Goal: Information Seeking & Learning: Learn about a topic

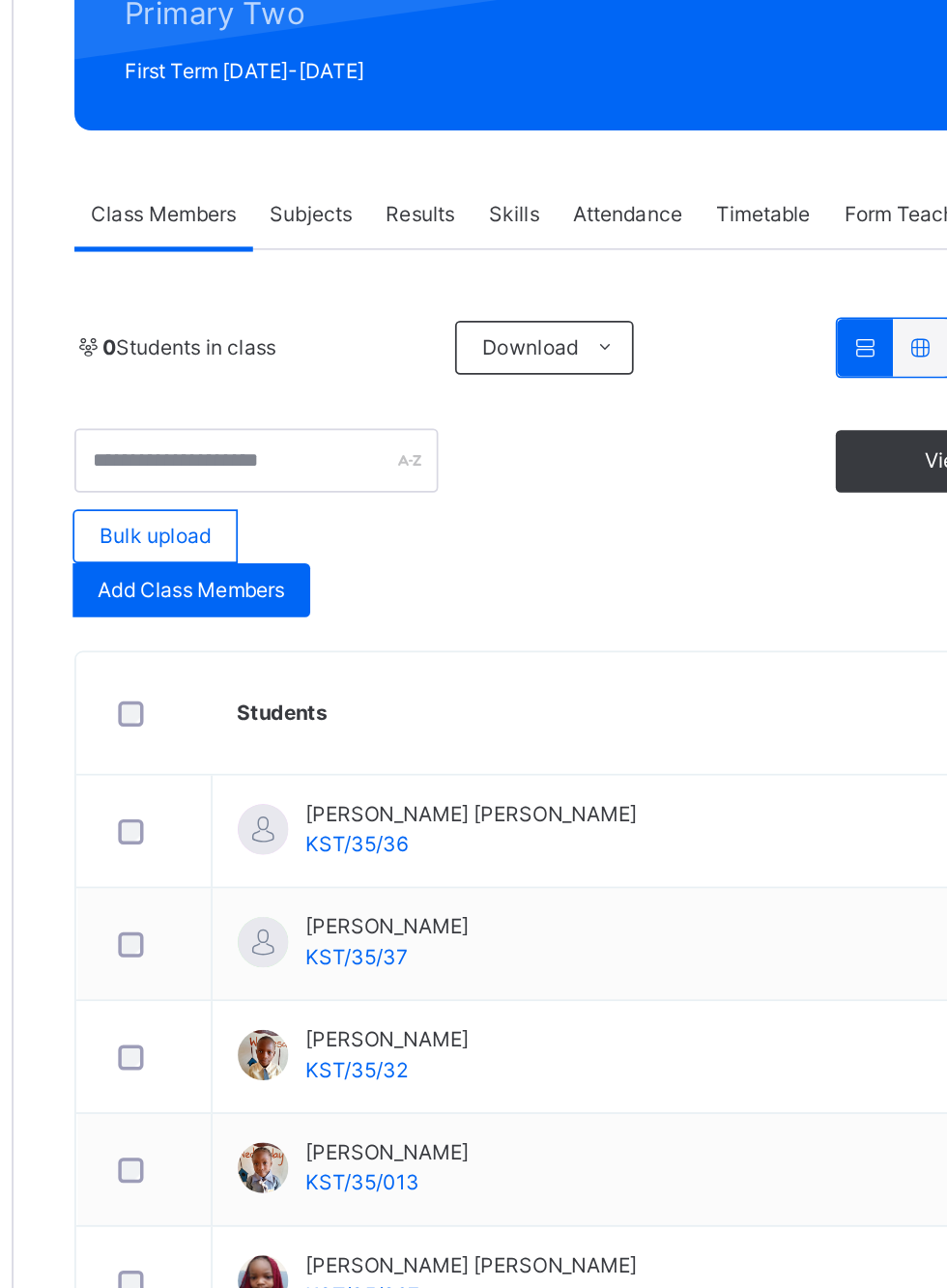
click at [301, 129] on link "Back" at bounding box center [297, 133] width 28 height 15
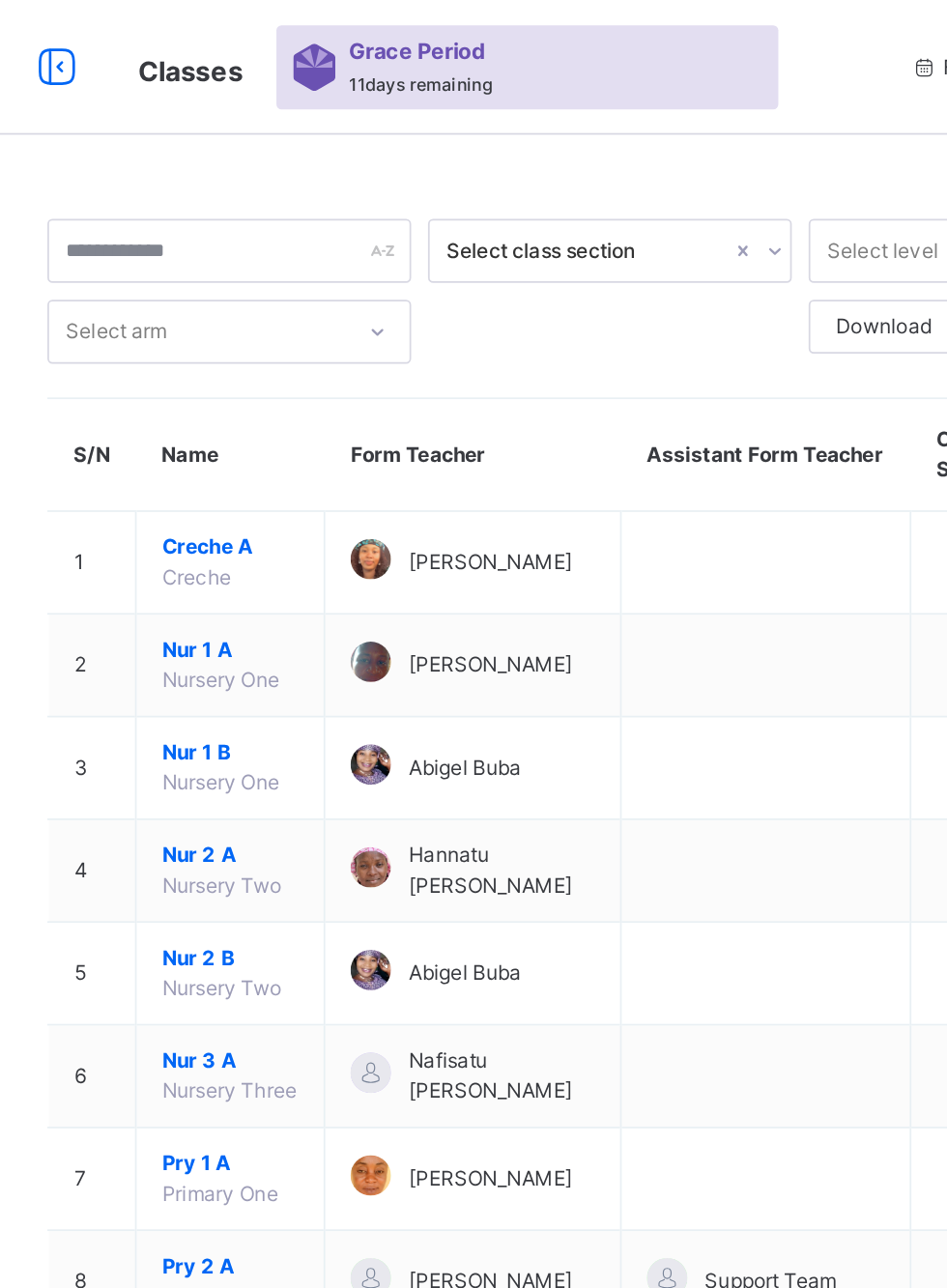
click at [366, 667] on span "Pry 1 A" at bounding box center [372, 668] width 78 height 18
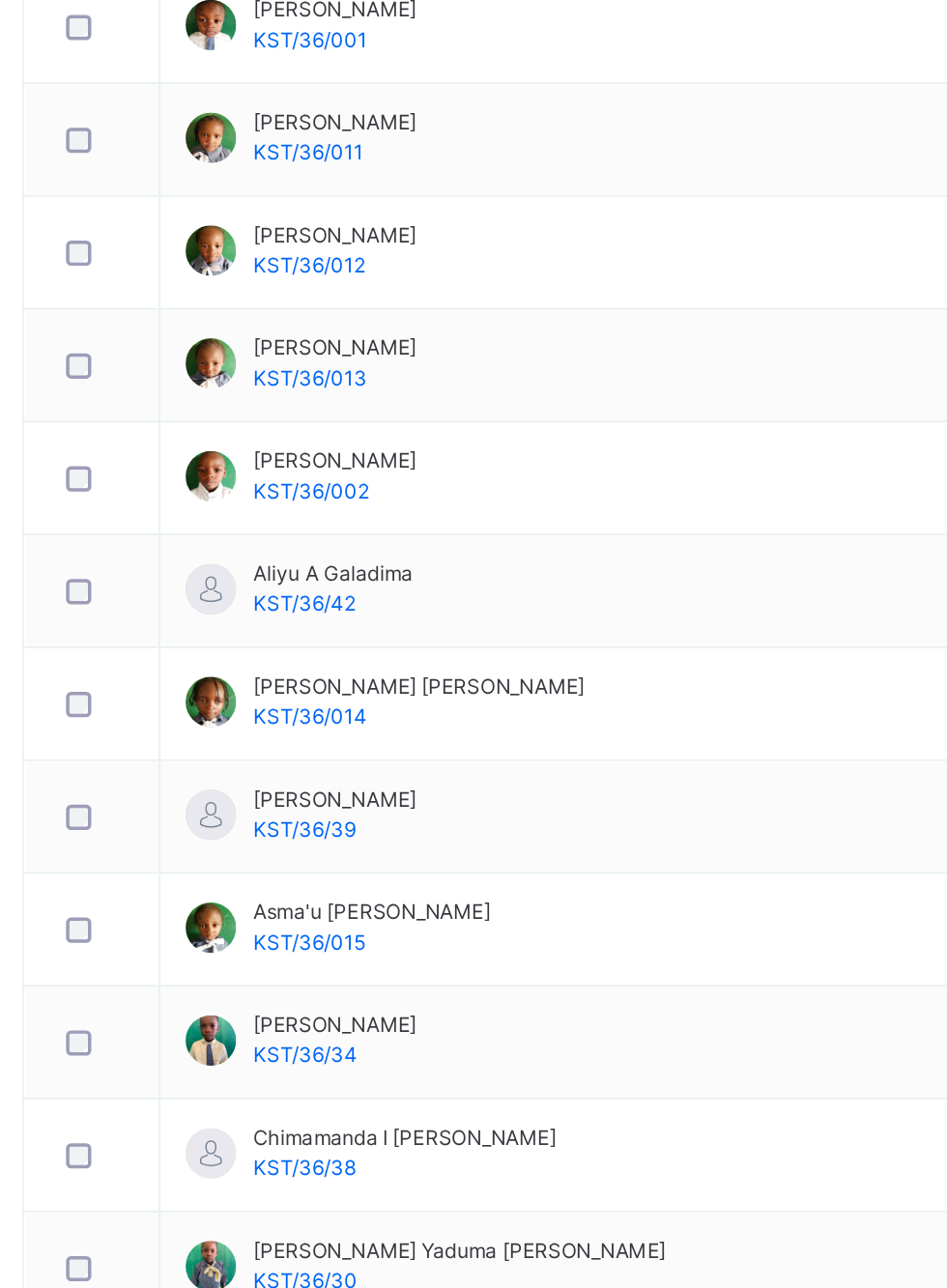
scroll to position [846, 0]
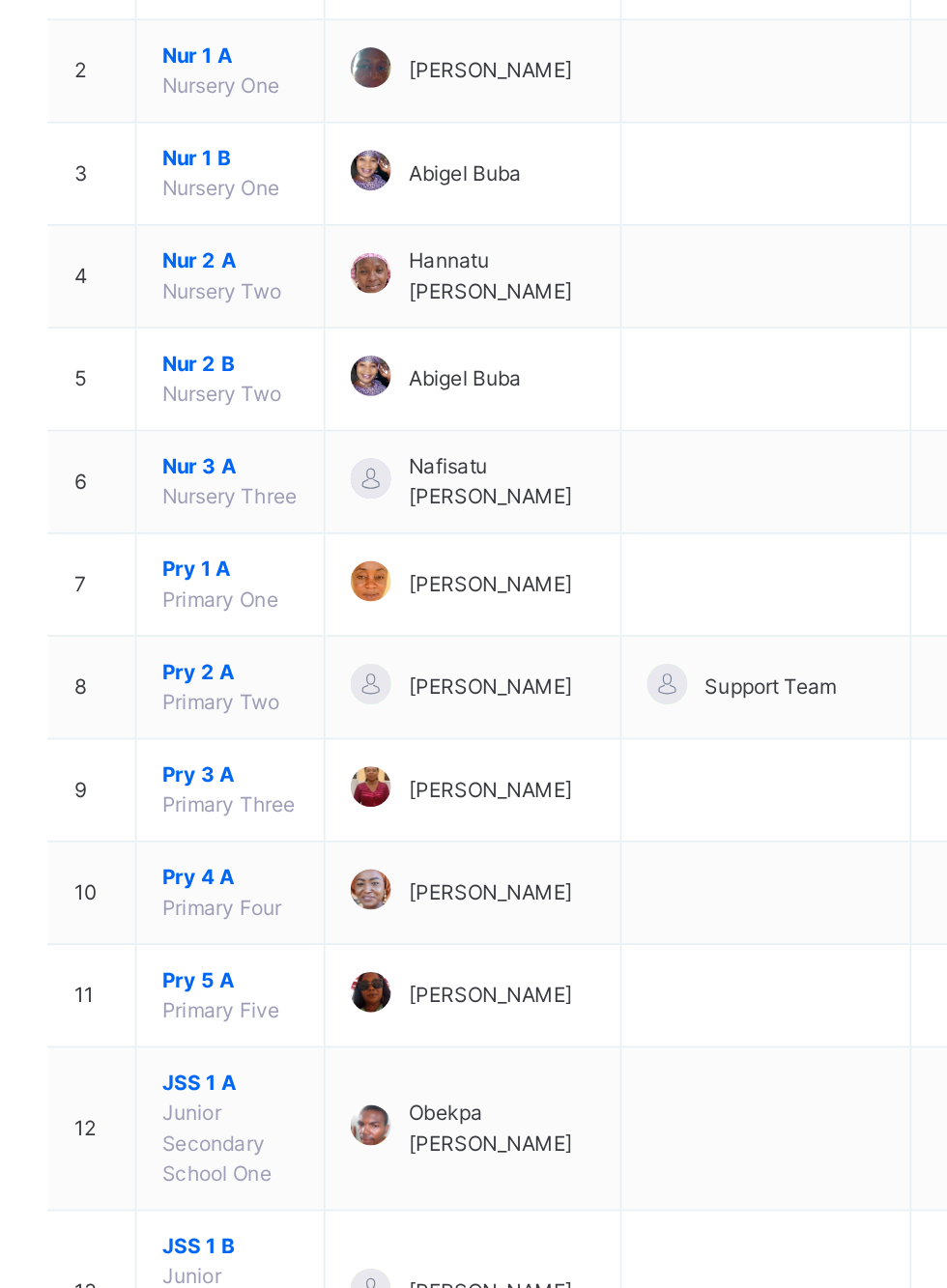
click at [352, 663] on span "Pry 1 A" at bounding box center [372, 668] width 78 height 18
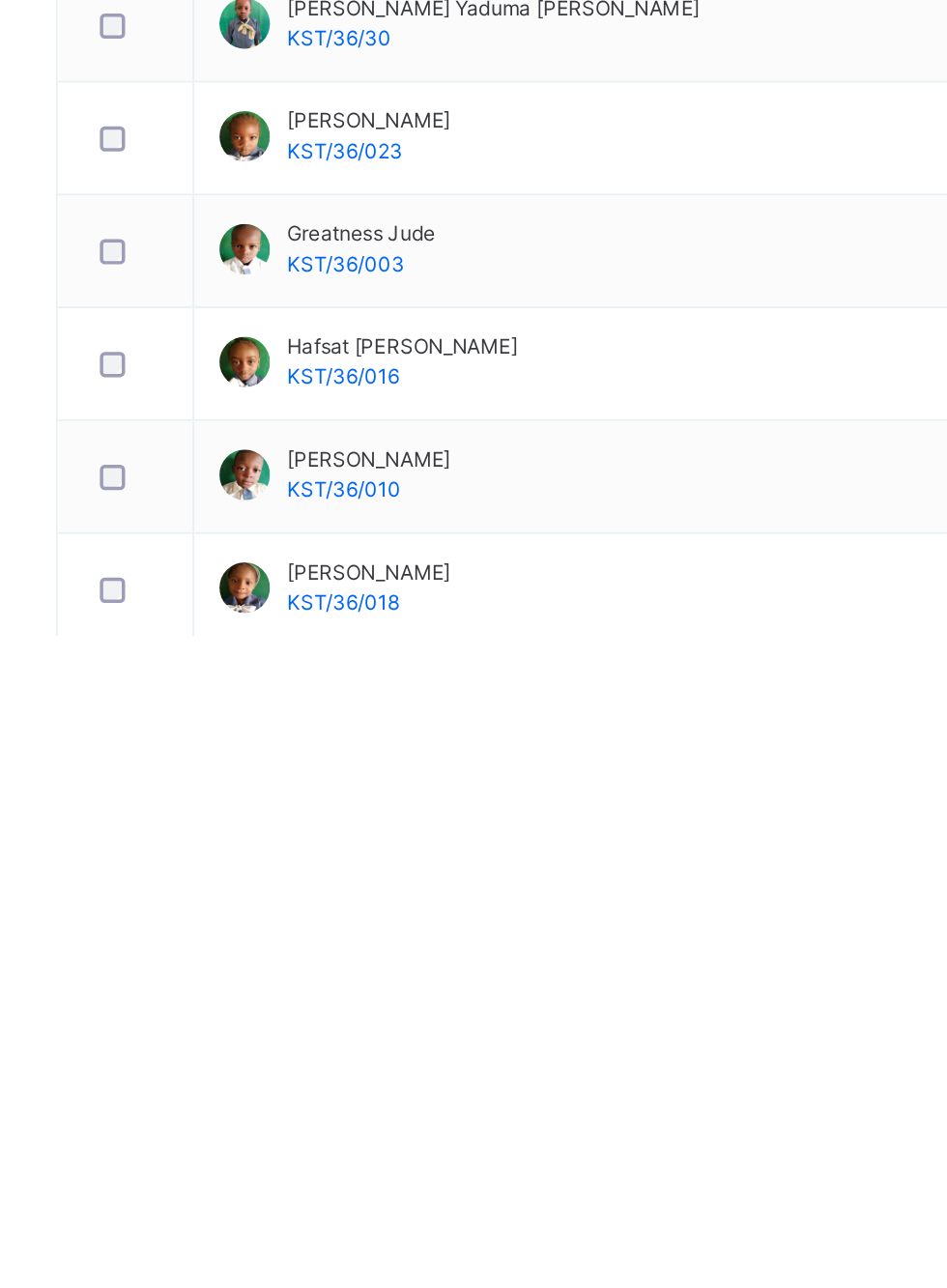
scroll to position [841, 0]
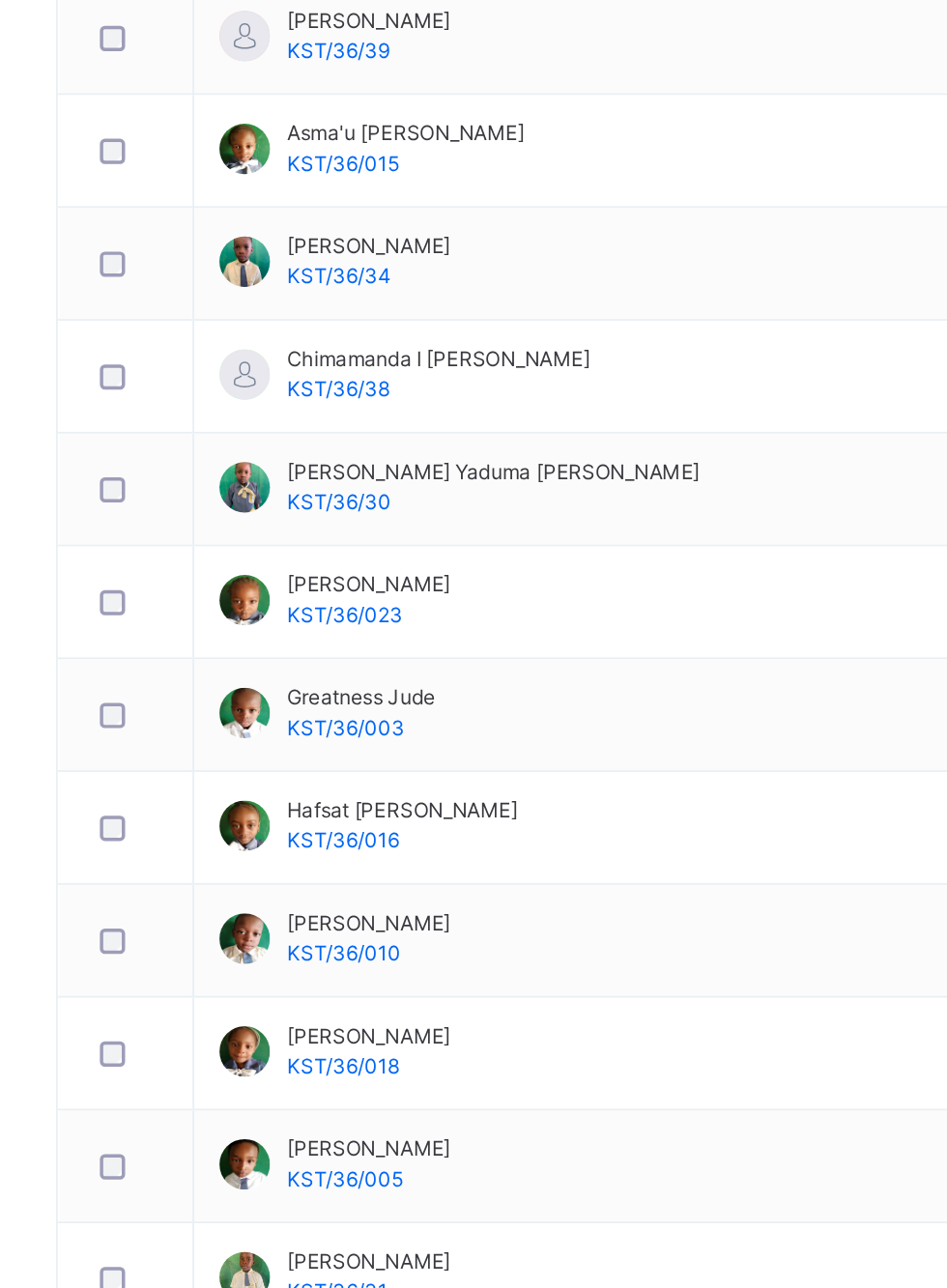
click at [670, 798] on td "Fatima Mohammed Tarfa KST/36/023" at bounding box center [574, 803] width 457 height 65
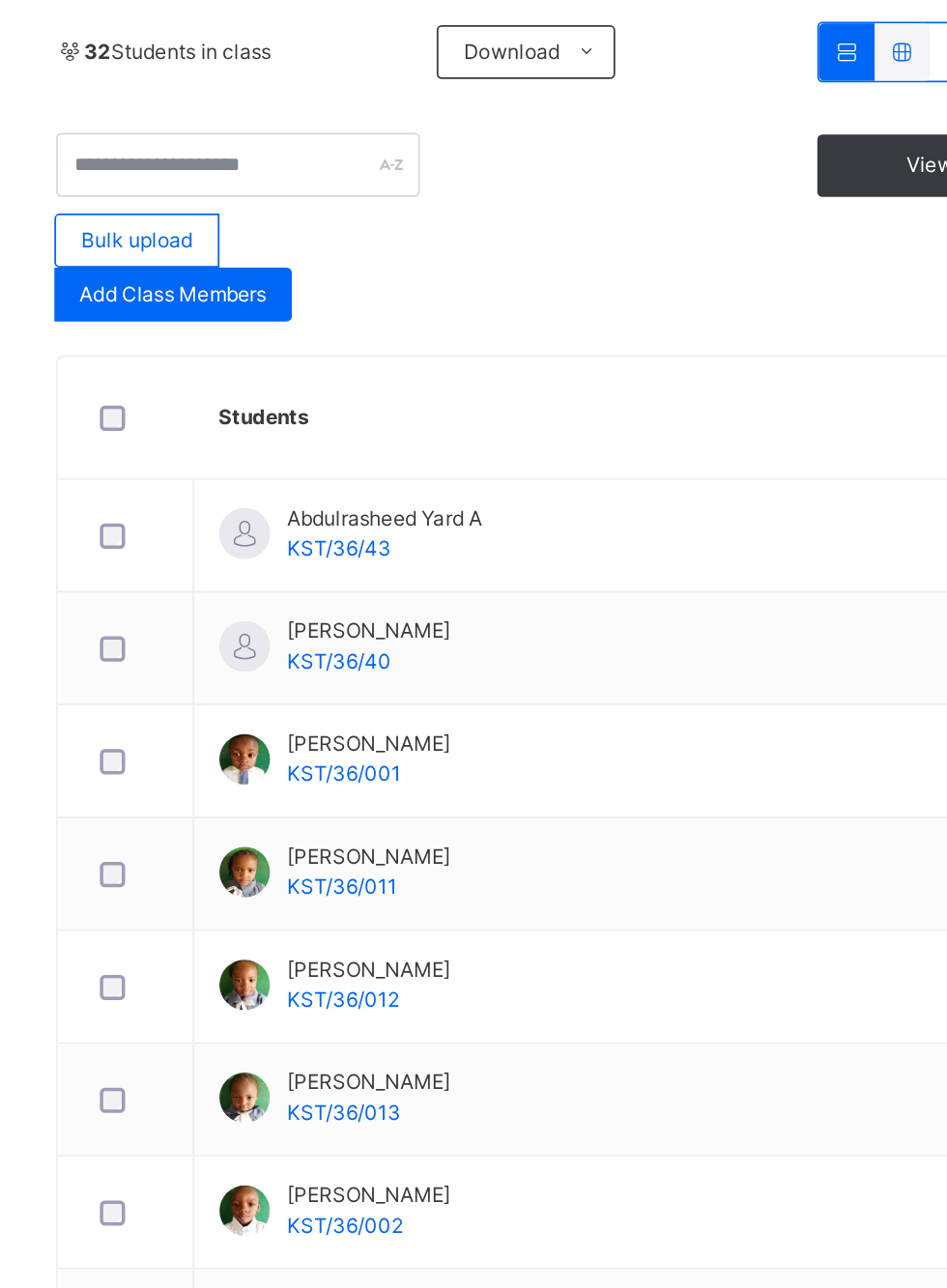
scroll to position [0, 0]
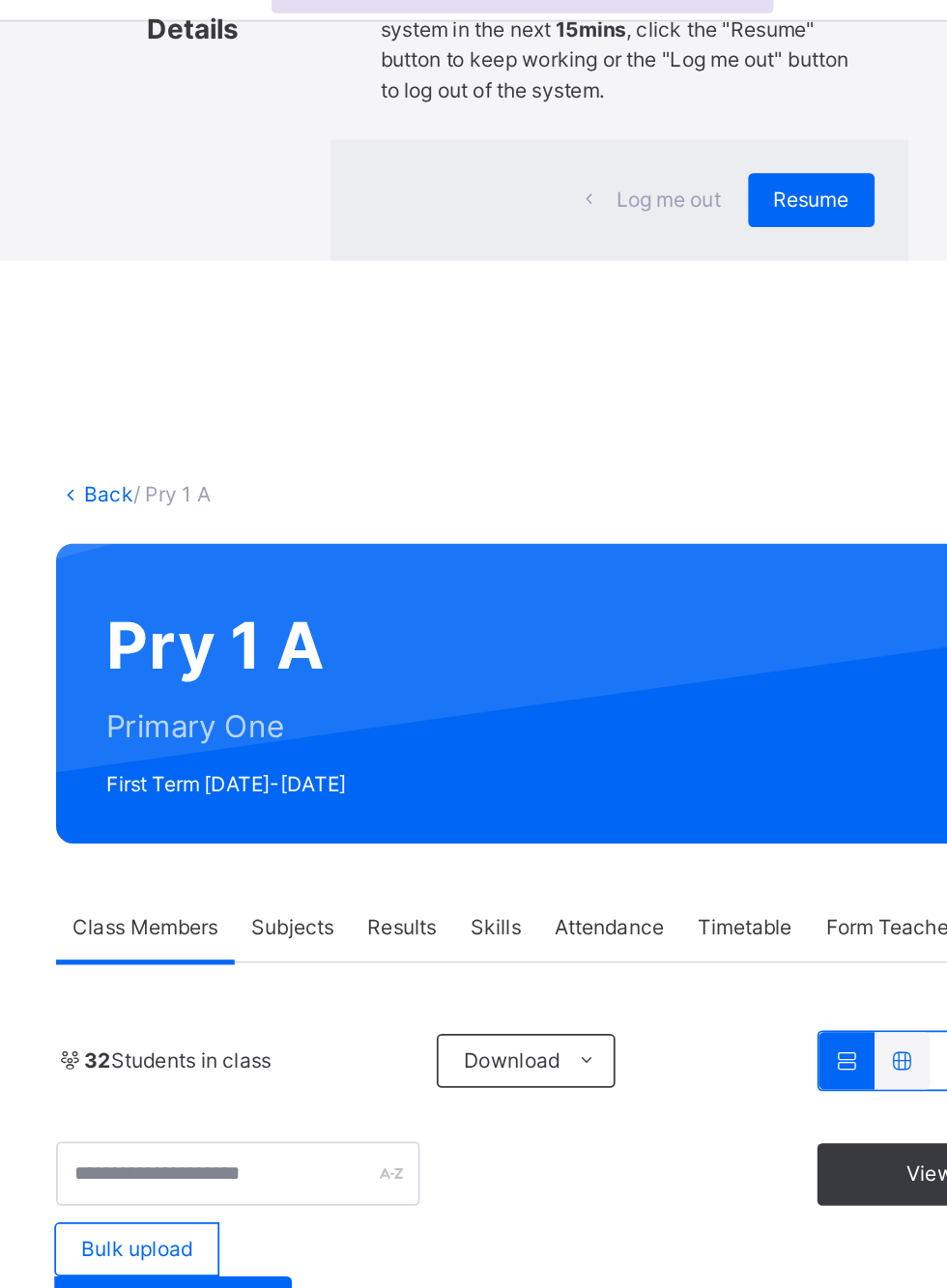
click at [713, 189] on span "Resume" at bounding box center [700, 180] width 43 height 18
click at [712, 1113] on td "Aisha Kabiru KST/36/011" at bounding box center [574, 1145] width 457 height 65
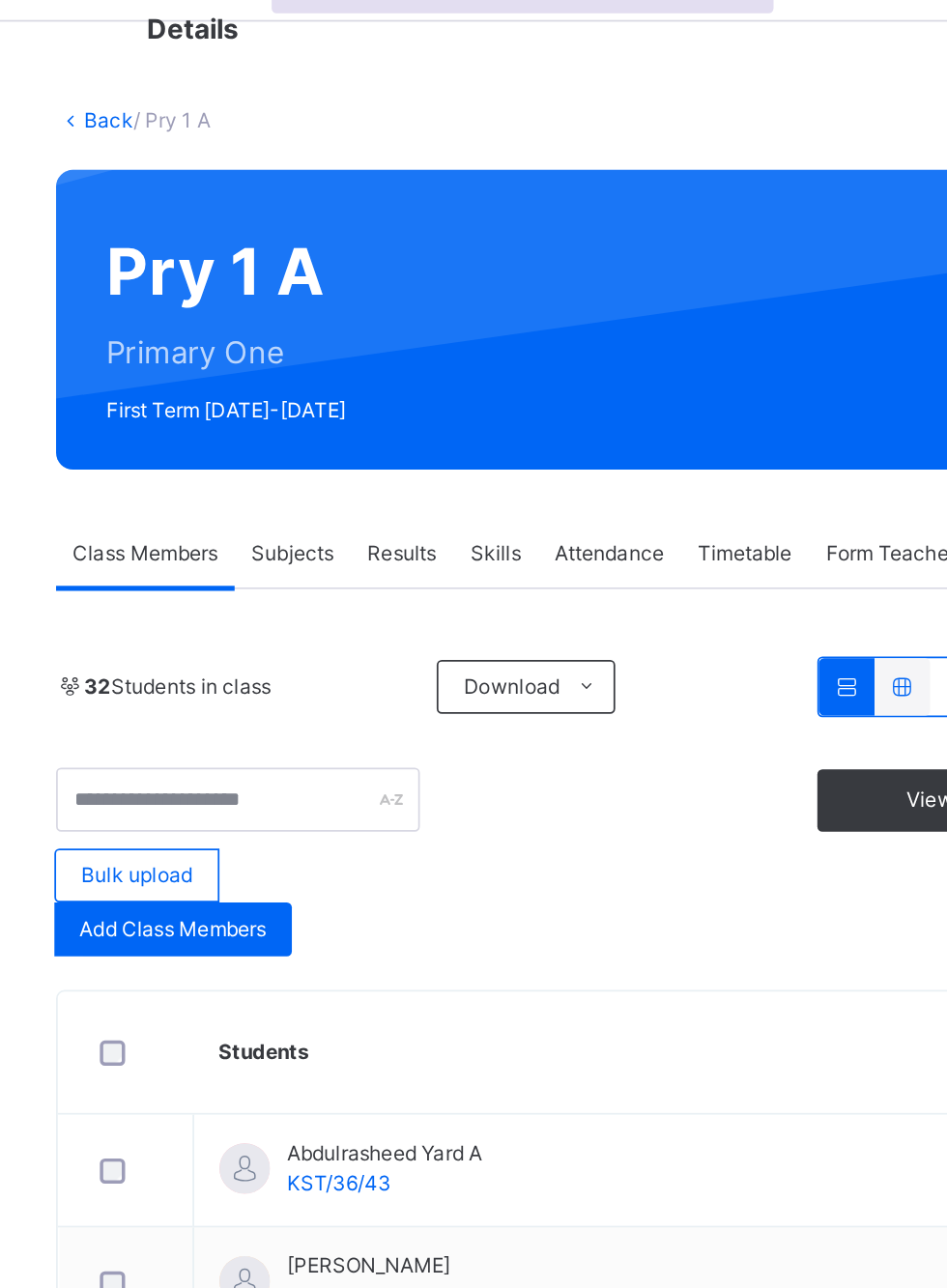
click at [294, 127] on link "Back" at bounding box center [297, 133] width 28 height 15
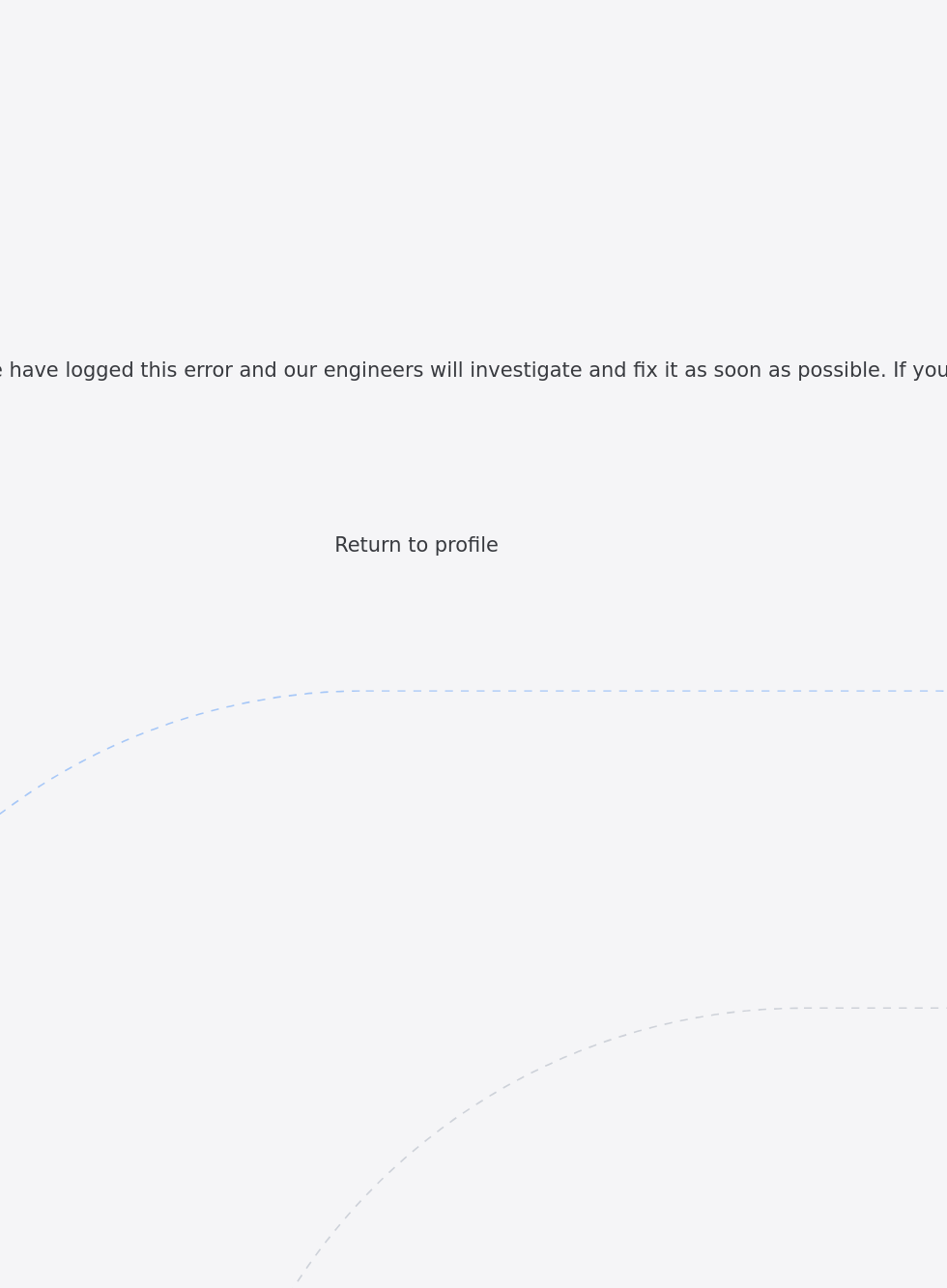
click at [488, 412] on span "Return to profile" at bounding box center [474, 405] width 94 height 14
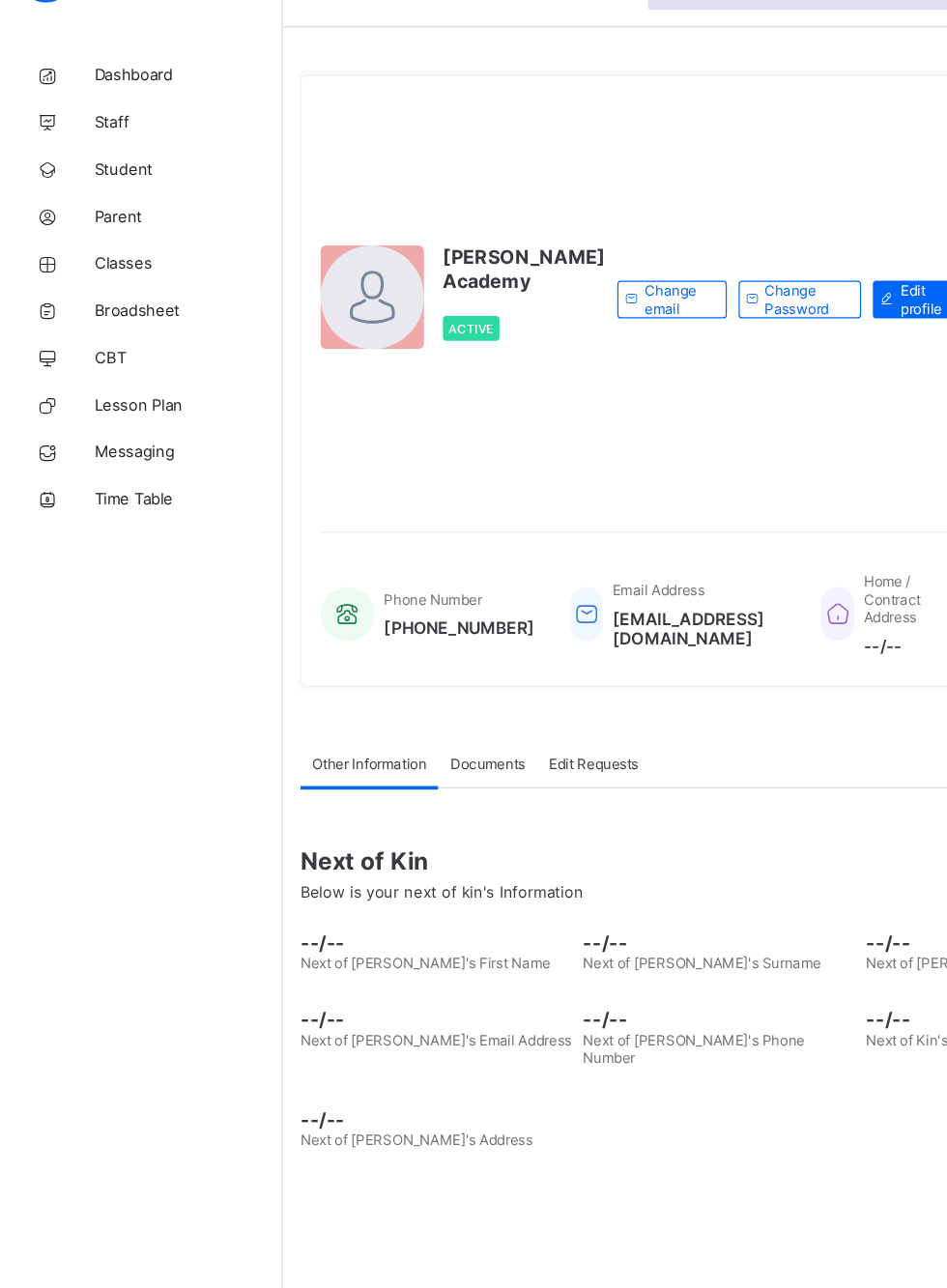
click at [105, 270] on span "Classes" at bounding box center [155, 271] width 155 height 16
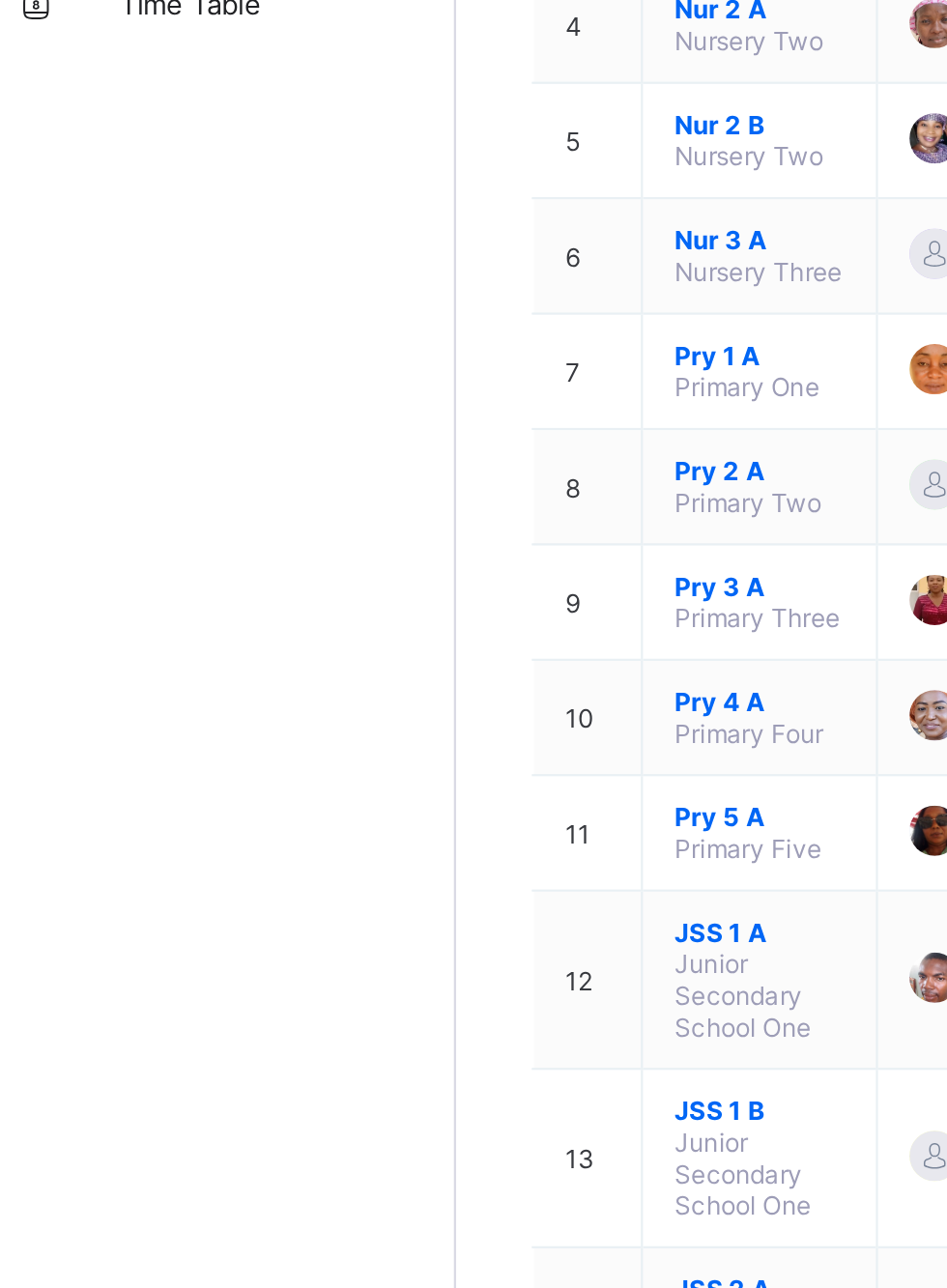
click at [362, 831] on span "Pry 5 A" at bounding box center [372, 838] width 78 height 15
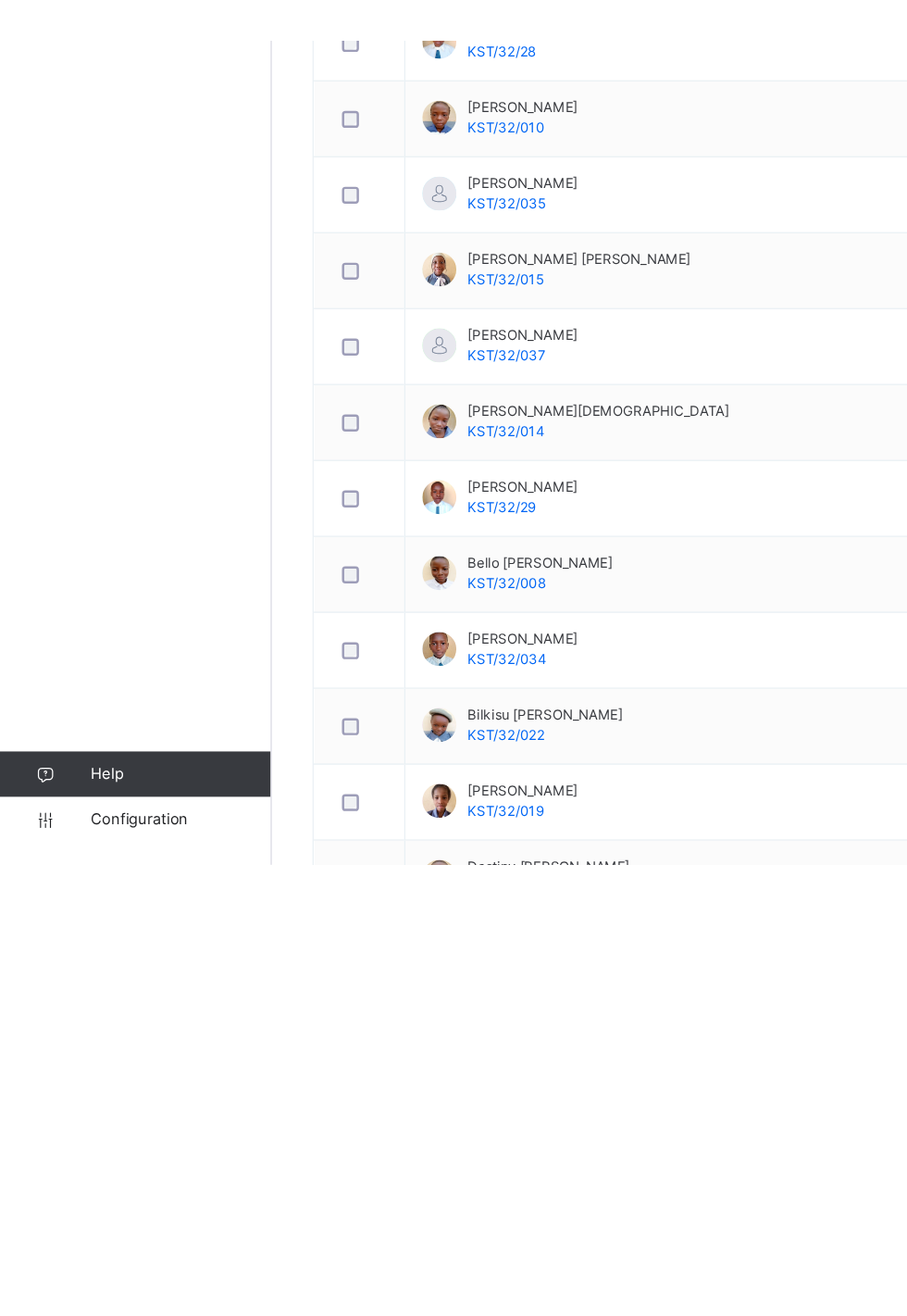
scroll to position [39, 0]
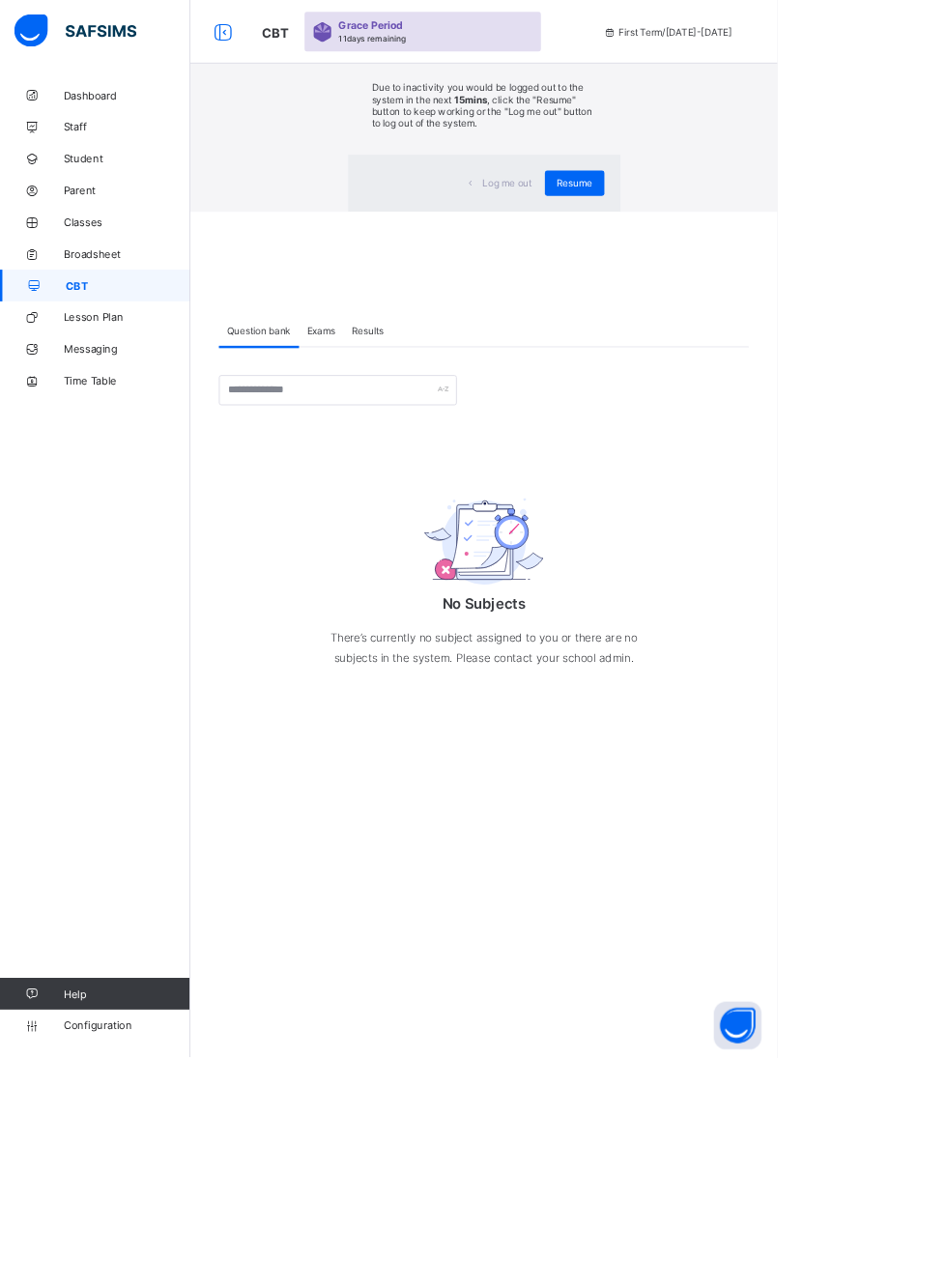
click at [688, 230] on span "Resume" at bounding box center [700, 222] width 43 height 15
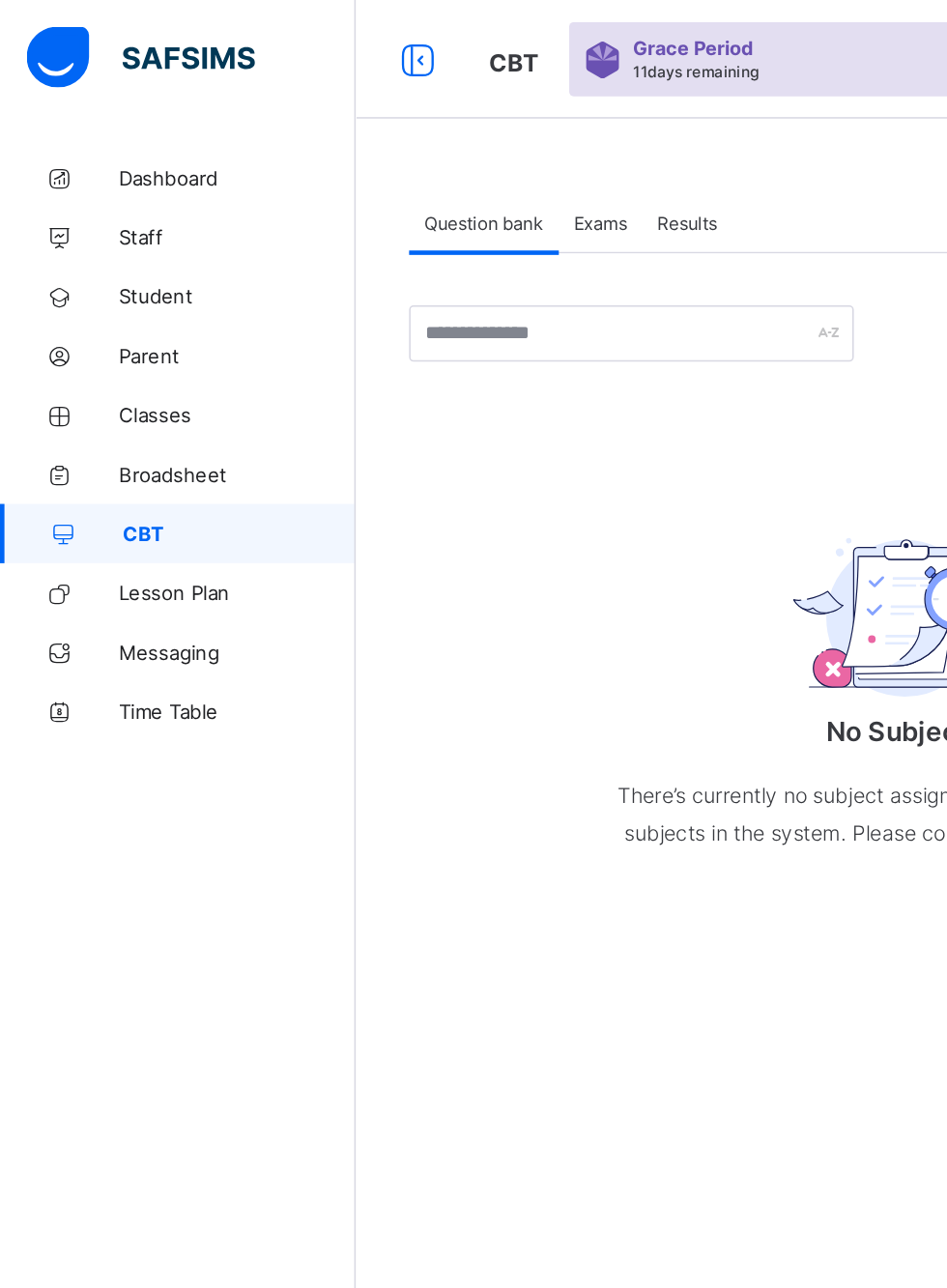
click at [122, 269] on span "Classes" at bounding box center [155, 271] width 155 height 16
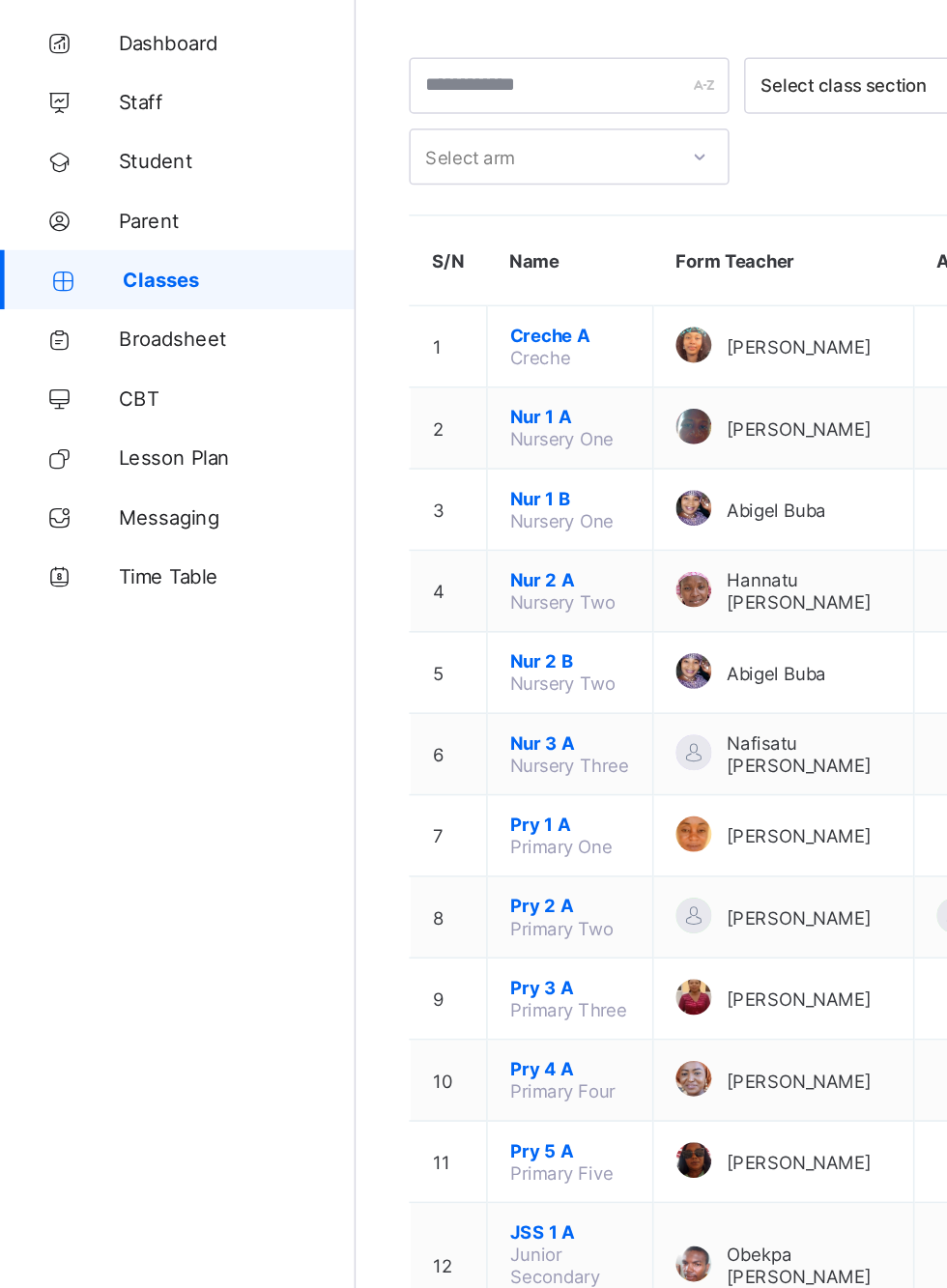
click at [370, 831] on span "Pry 5 A" at bounding box center [372, 838] width 78 height 15
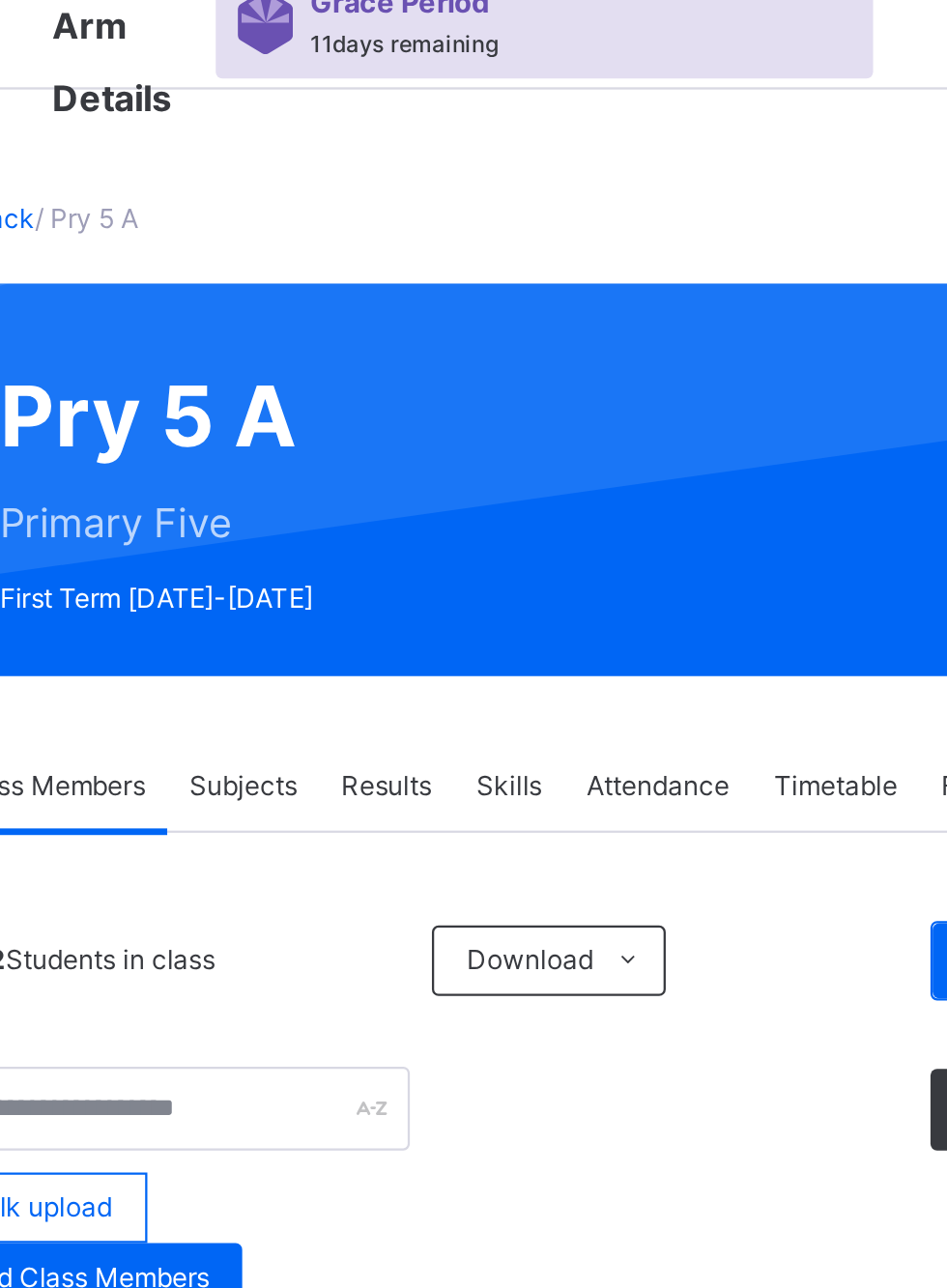
click at [293, 130] on link "Back" at bounding box center [297, 133] width 28 height 15
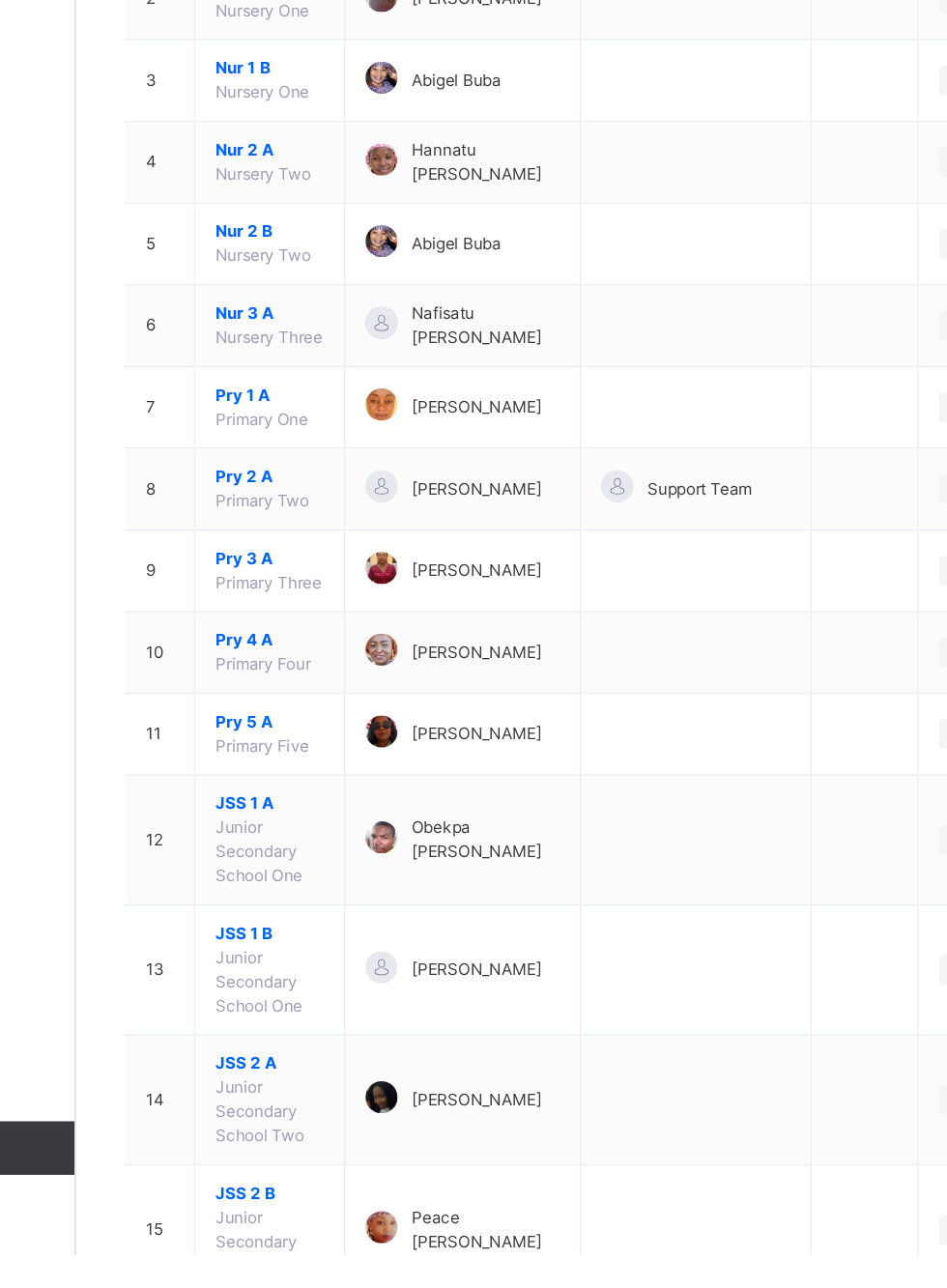
click at [367, 841] on span "Pry 4 A" at bounding box center [372, 845] width 78 height 18
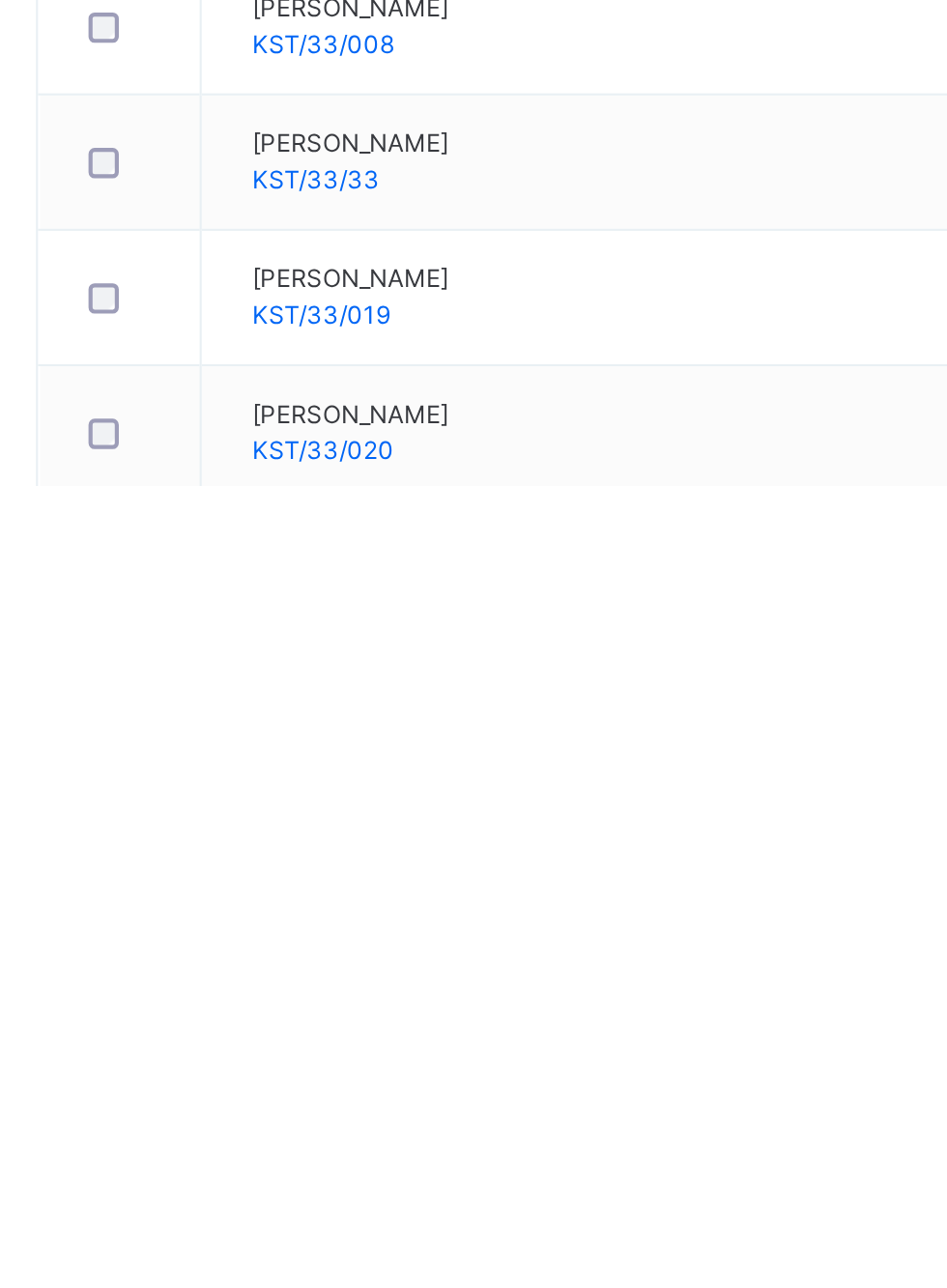
scroll to position [705, 0]
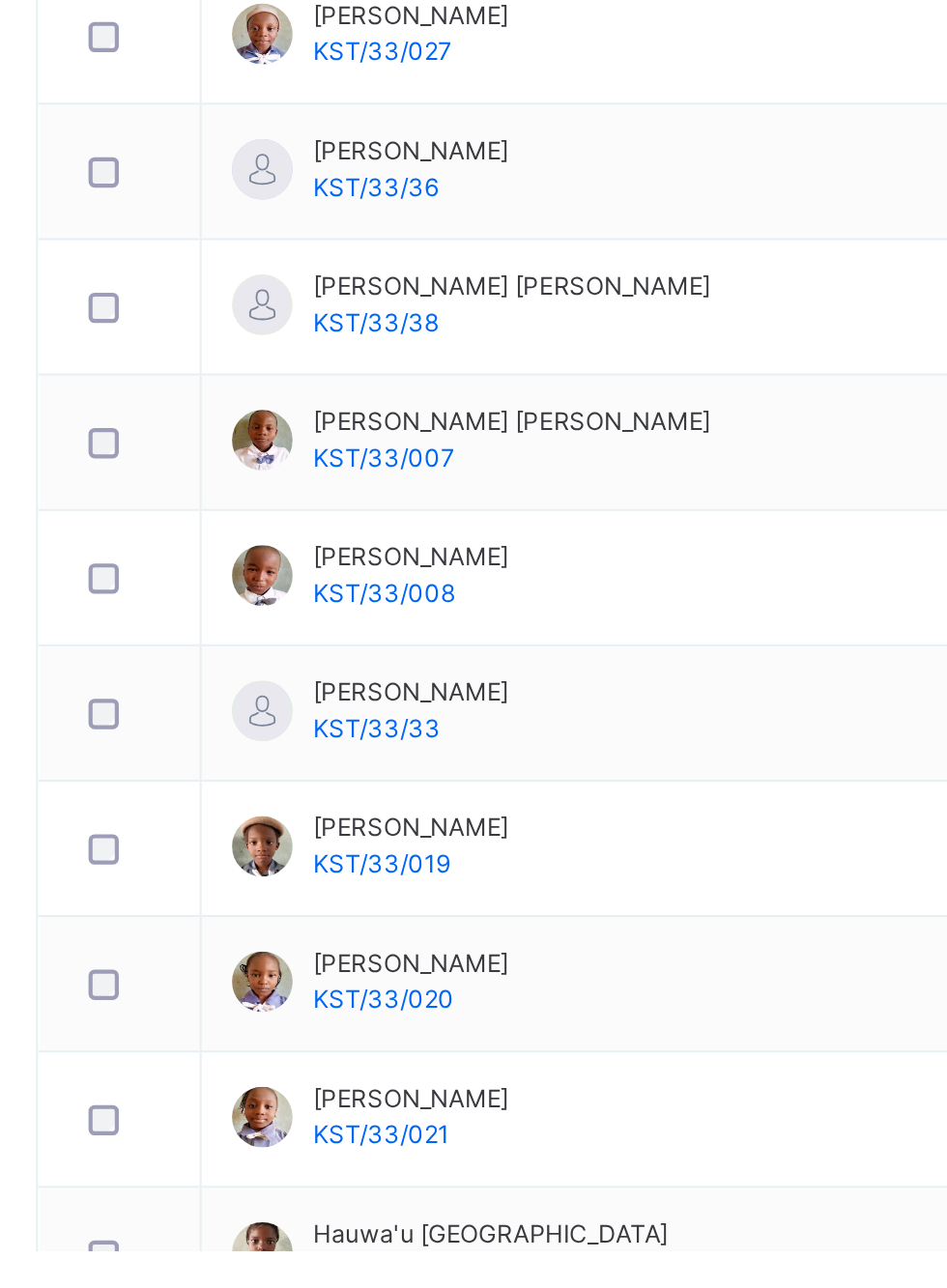
scroll to position [1103, 0]
